Goal: Information Seeking & Learning: Learn about a topic

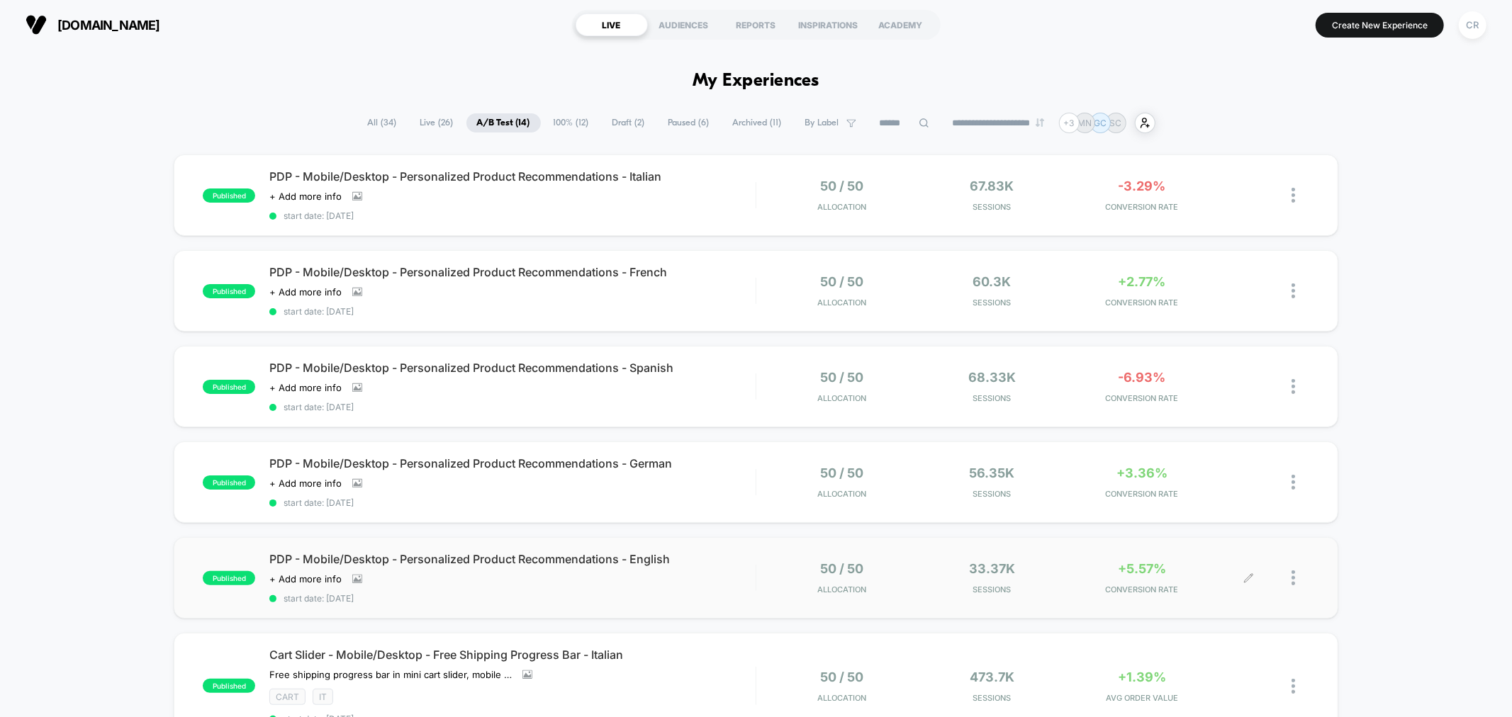
click at [1128, 568] on span "+5.57%" at bounding box center [1142, 568] width 48 height 15
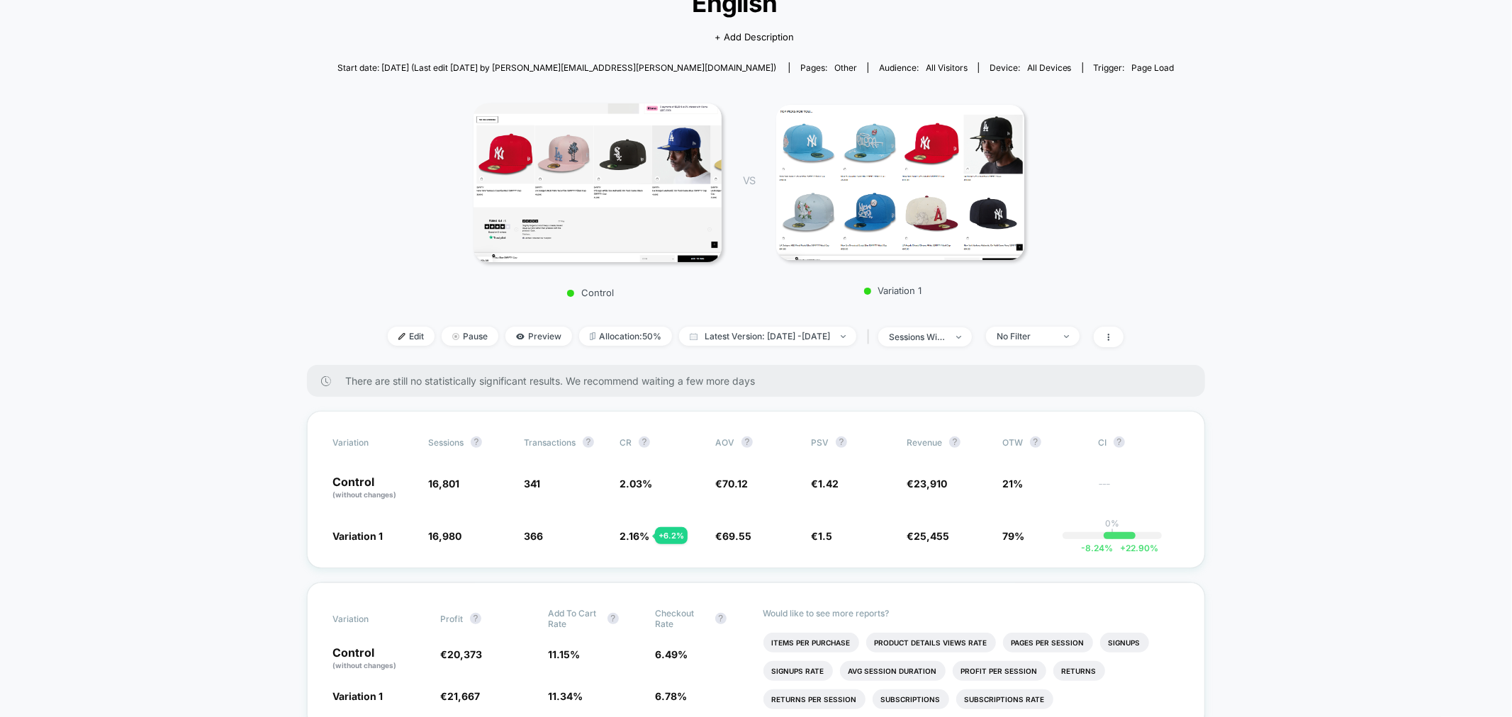
scroll to position [236, 0]
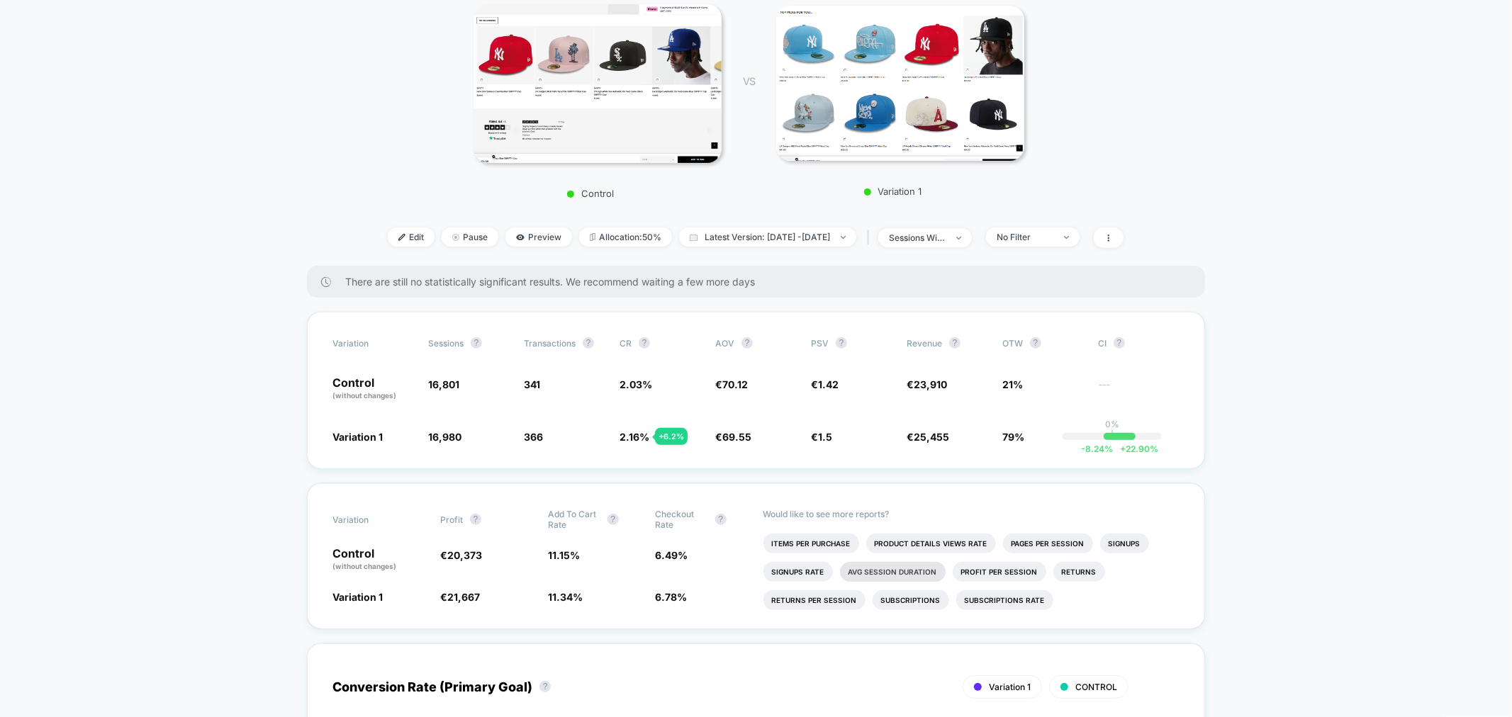
click at [905, 575] on li "Avg Session Duration" at bounding box center [893, 572] width 106 height 20
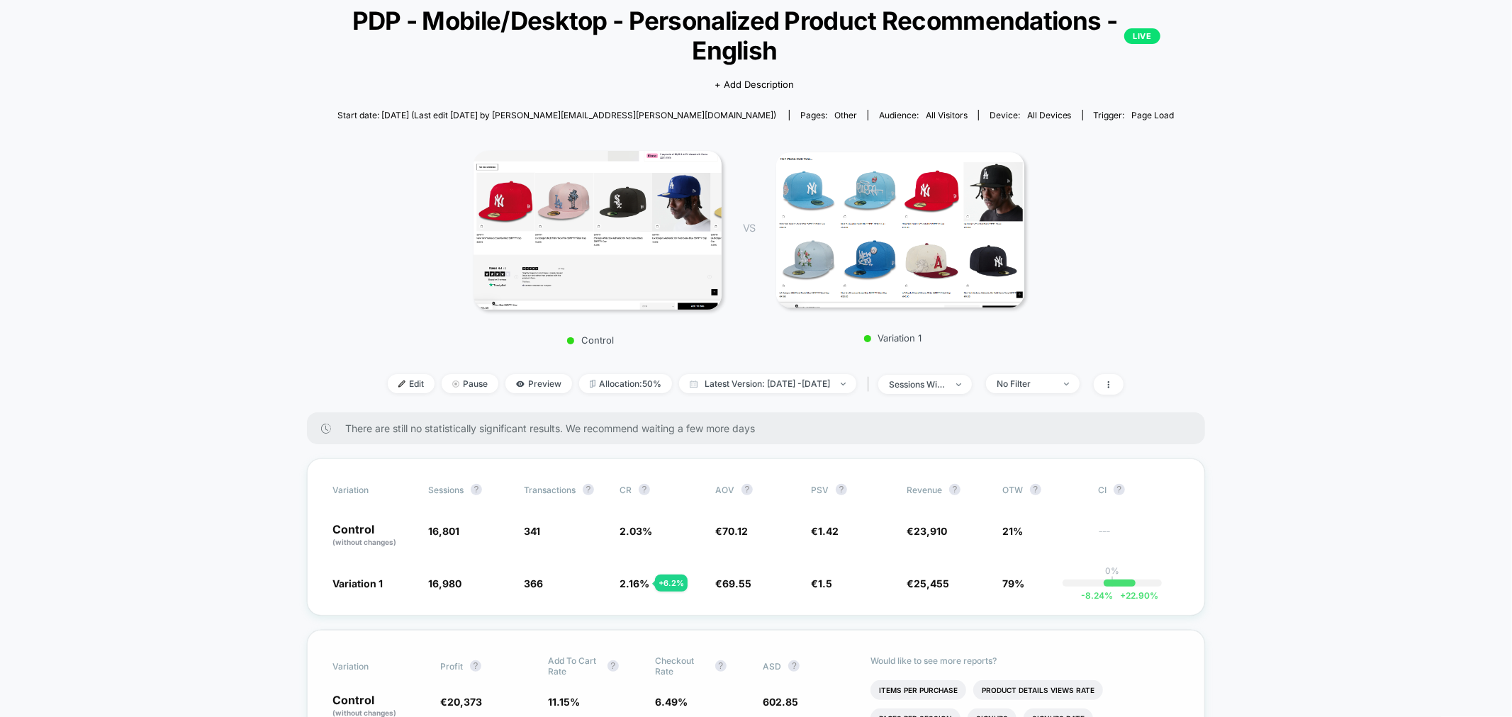
scroll to position [0, 0]
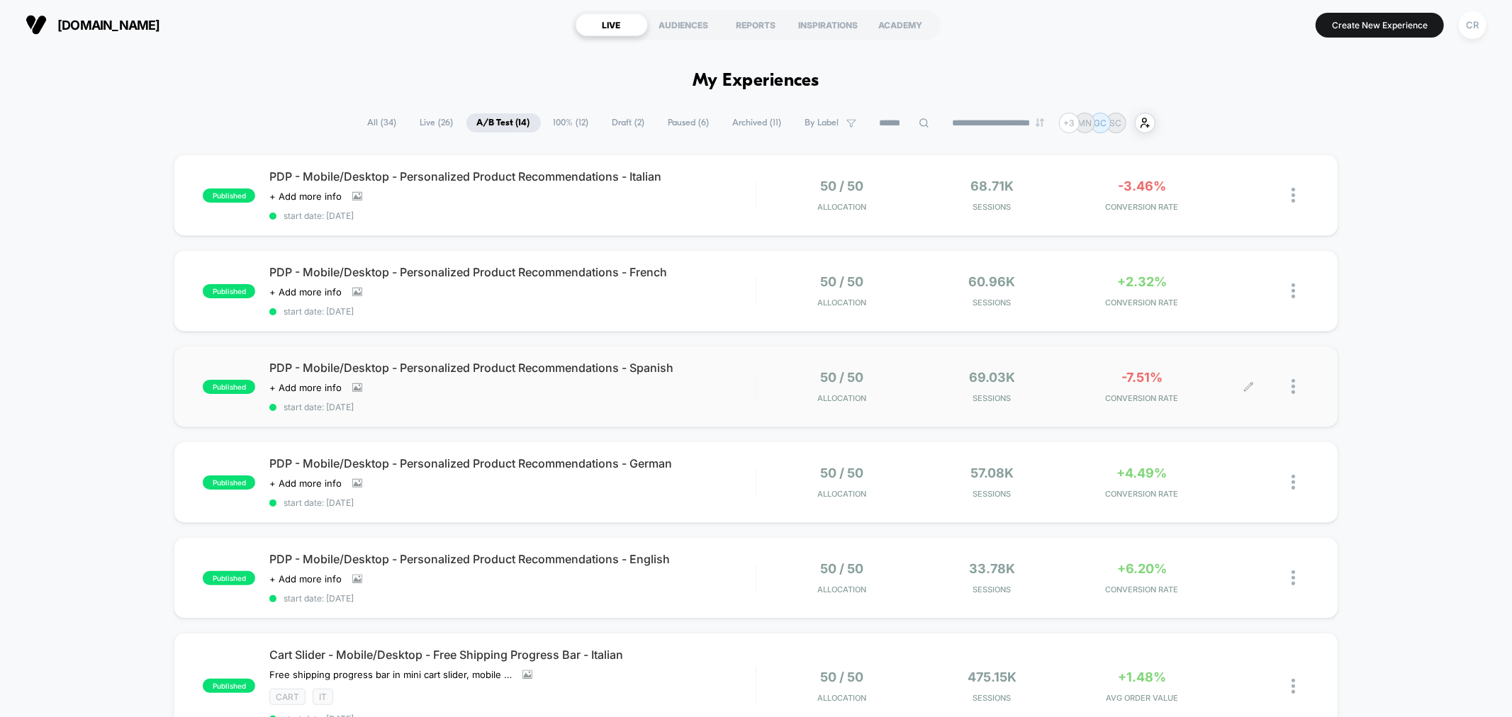
click at [1150, 381] on span "-7.51%" at bounding box center [1142, 377] width 41 height 15
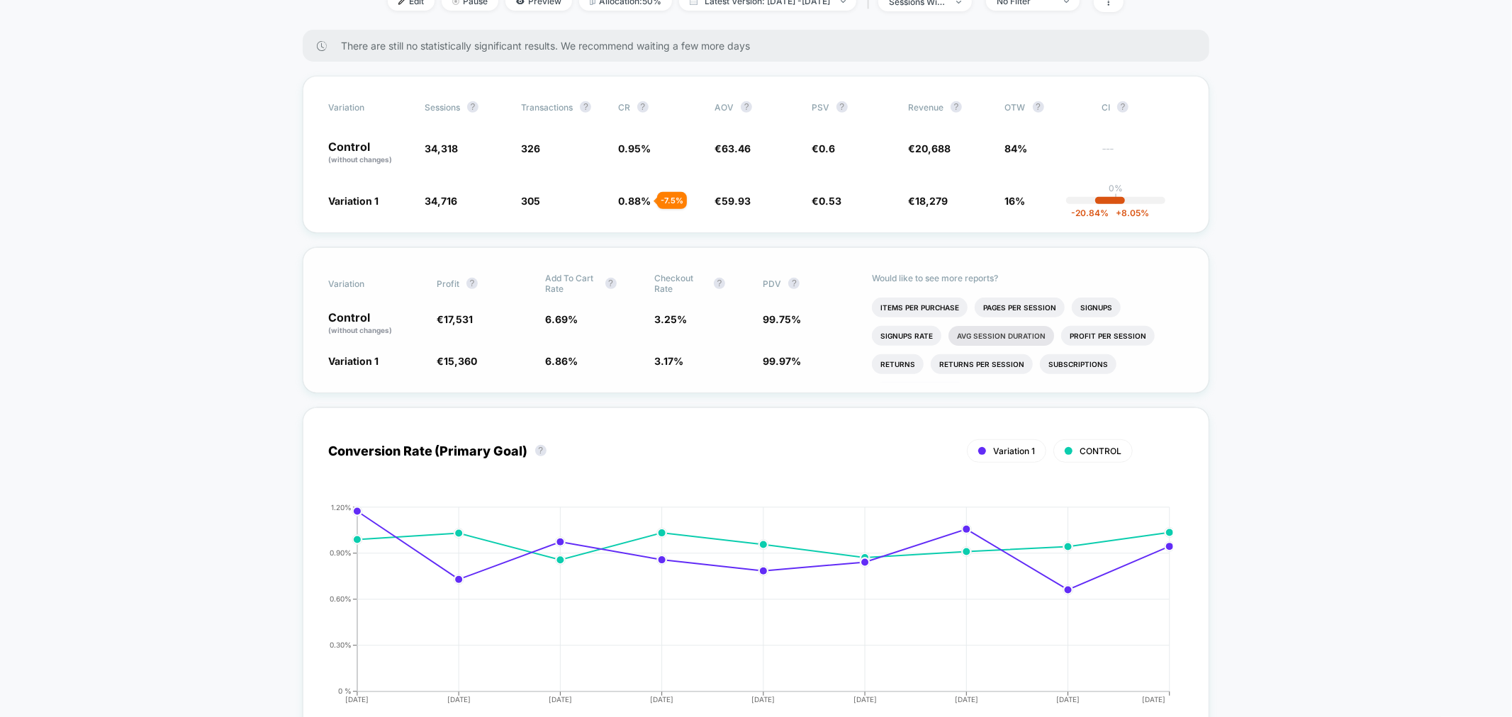
click at [980, 340] on li "Avg Session Duration" at bounding box center [1002, 336] width 106 height 20
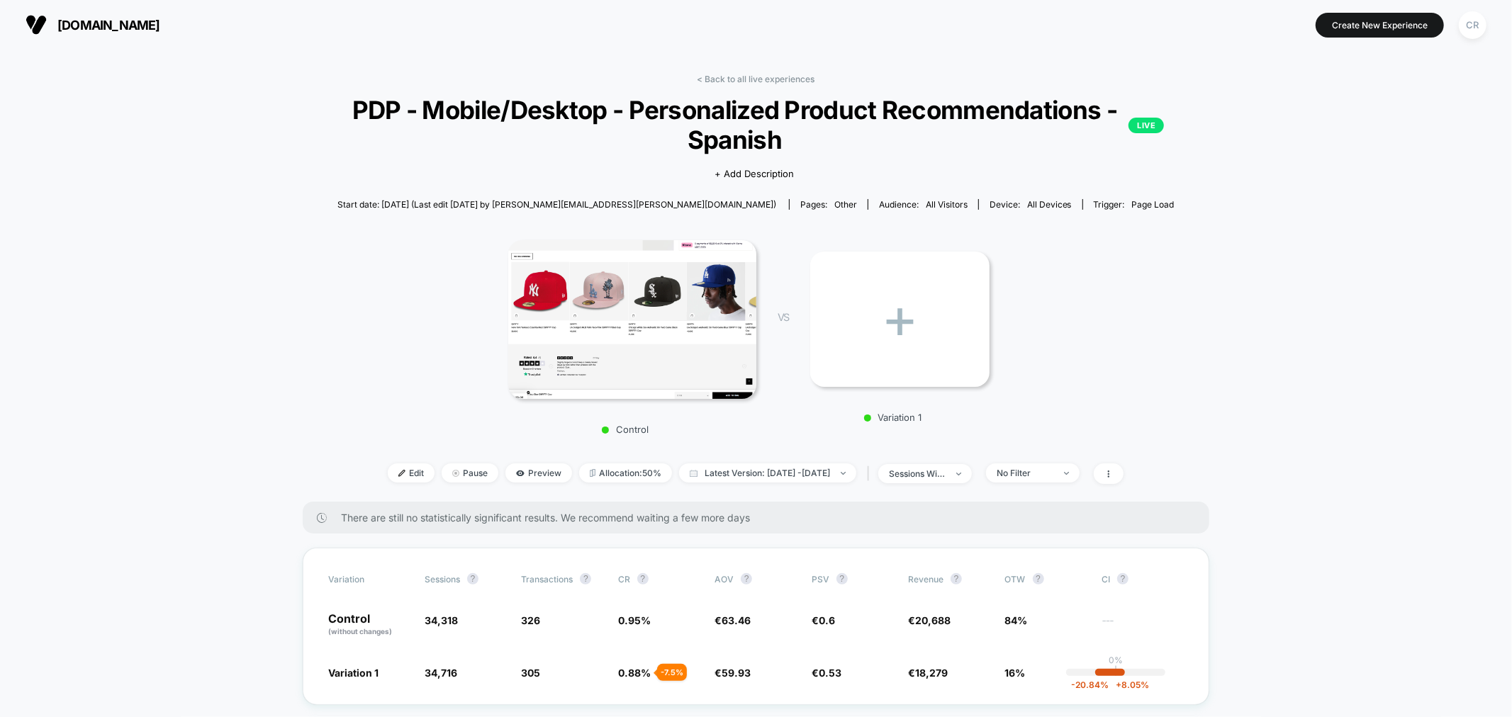
click at [67, 25] on span "[DOMAIN_NAME]" at bounding box center [108, 25] width 103 height 15
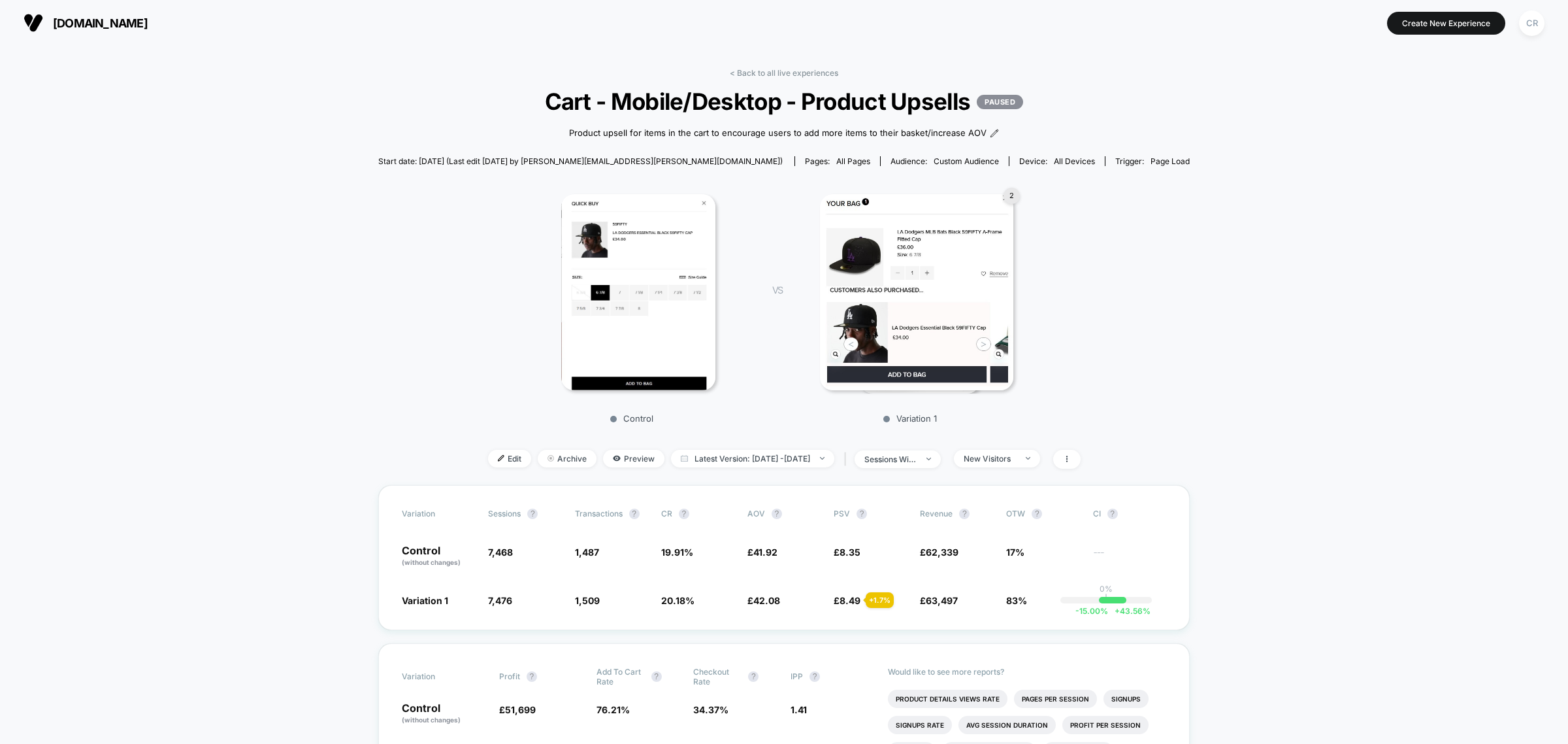
scroll to position [36, 0]
click at [77, 17] on span "neweracap.co.uk" at bounding box center [100, 23] width 95 height 14
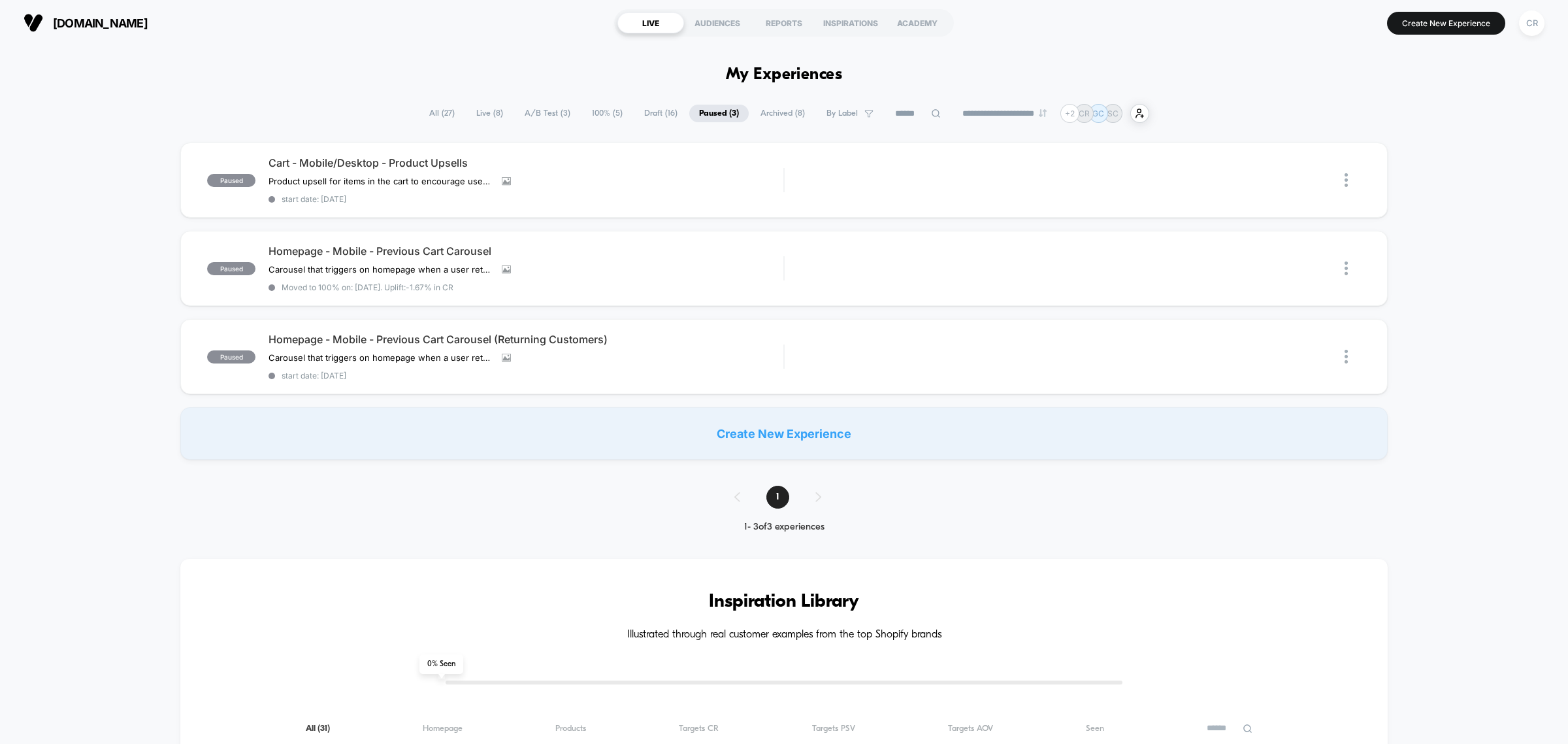
click at [593, 107] on span "100% ( 5 )" at bounding box center [607, 112] width 51 height 18
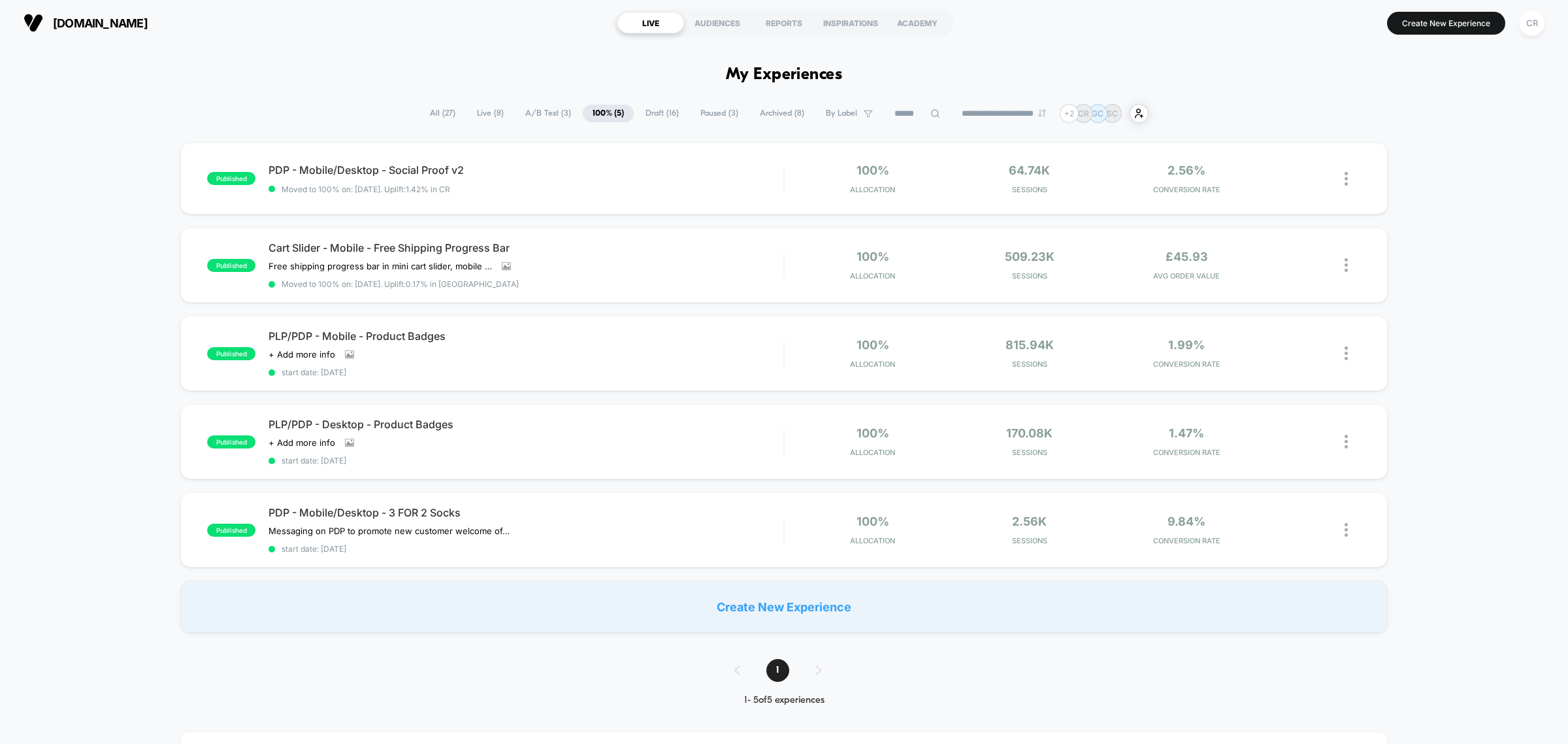
click at [559, 107] on span "A/B Test ( 3 )" at bounding box center [548, 112] width 65 height 18
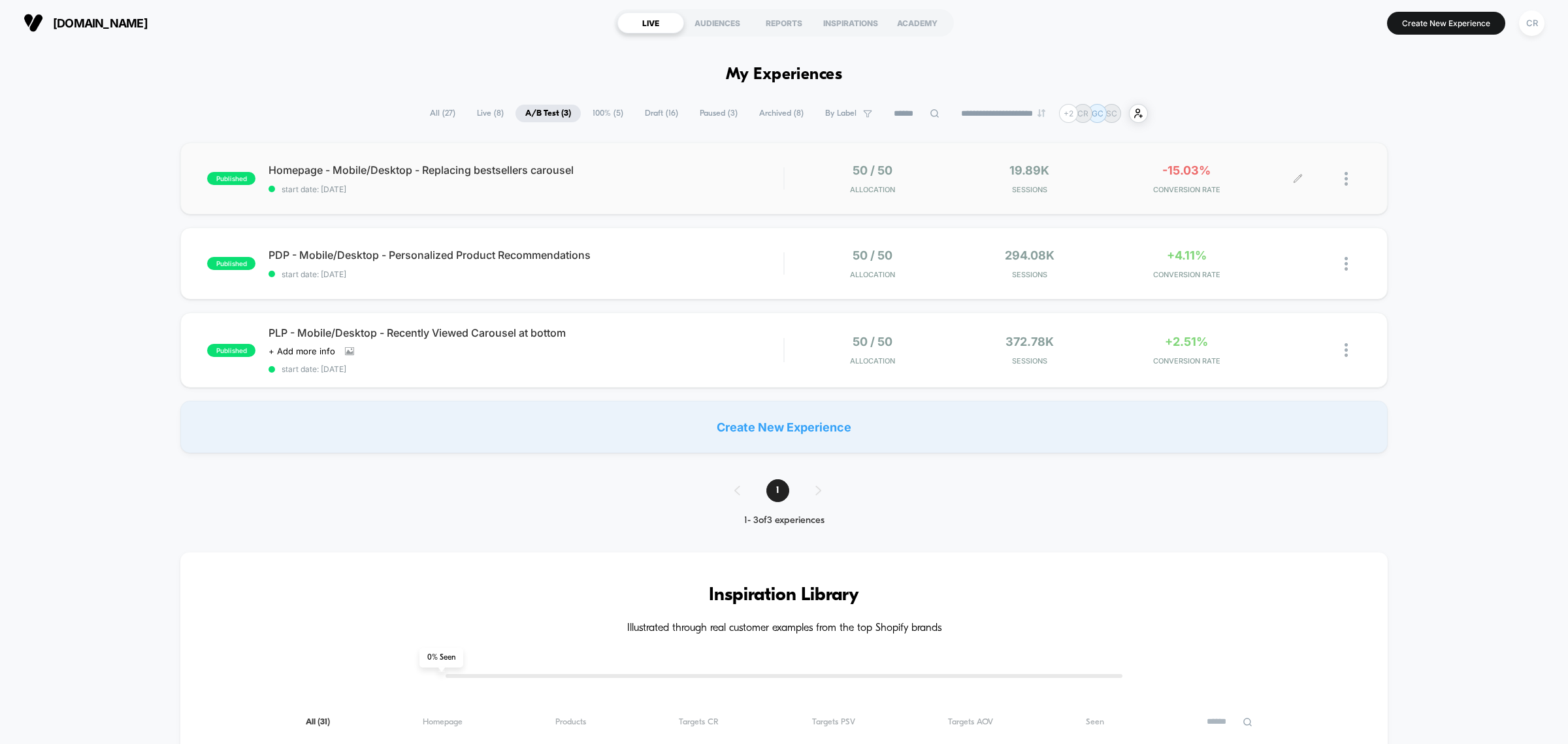
click at [1186, 183] on div "-15.03% CONVERSION RATE" at bounding box center [1186, 178] width 150 height 30
click at [1197, 266] on div "+4.11% CONVERSION RATE" at bounding box center [1186, 263] width 150 height 30
